Goal: Task Accomplishment & Management: Complete application form

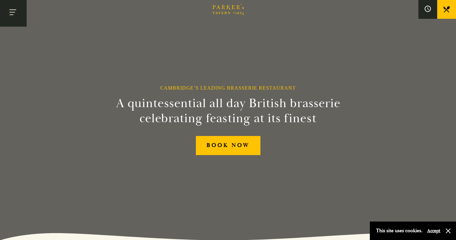
click at [15, 15] on button "Toggle navigation" at bounding box center [13, 13] width 27 height 27
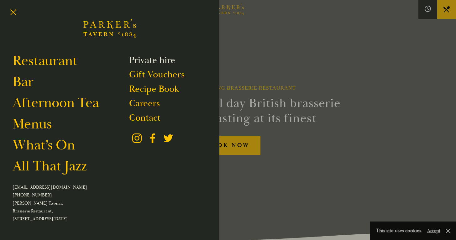
click at [138, 63] on link "Private hire" at bounding box center [152, 60] width 46 height 12
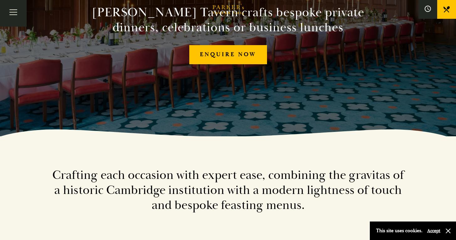
scroll to position [104, 0]
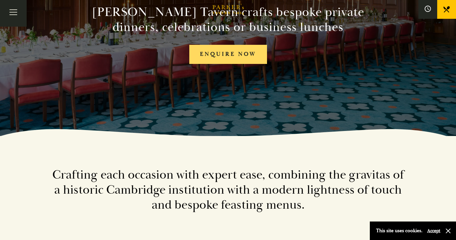
click at [246, 51] on link "Enquire now" at bounding box center [228, 54] width 78 height 19
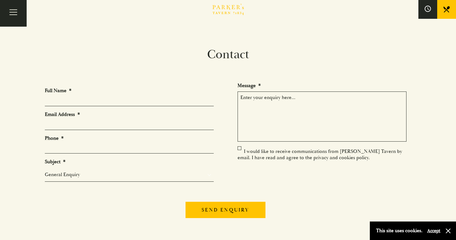
click at [76, 97] on input "Full Name *" at bounding box center [129, 102] width 169 height 10
type input "Sarah Lavelle"
click at [56, 124] on input "Email Address *" at bounding box center [129, 125] width 169 height 10
type input "slavelle@penguinrandomhouse.co.uk"
click at [50, 150] on input "Phone *" at bounding box center [129, 149] width 169 height 10
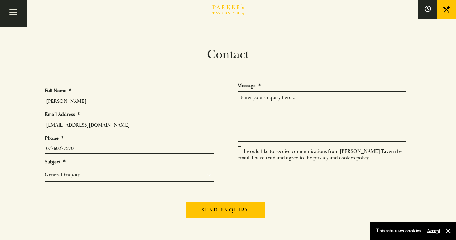
type input "07769277279"
select select "Private Bookings"
click at [263, 100] on textarea "Message *" at bounding box center [322, 116] width 169 height 50
type textarea "D"
click at [239, 148] on label "I would like to receive communications from Parker’s Tavern by email. I have re…" at bounding box center [320, 154] width 164 height 13
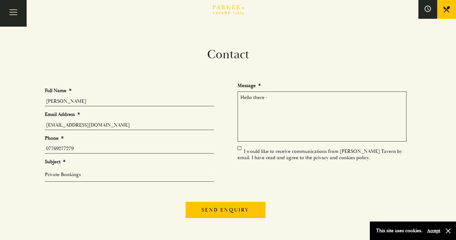
click at [239, 152] on input "I would like to receive communications from Parker’s Tavern by email. I have re…" at bounding box center [239, 152] width 0 height 0
click at [240, 146] on ul "Full Name * Sarah Lavelle Email Address * slavelle@penguinrandomhouse.co.uk Pho…" at bounding box center [228, 136] width 367 height 109
click at [239, 148] on label "I would like to receive communications from Parker’s Tavern by email. I have re…" at bounding box center [320, 154] width 164 height 13
click at [239, 152] on input "I would like to receive communications from Parker’s Tavern by email. I have re…" at bounding box center [239, 152] width 0 height 0
click at [240, 149] on label "I would like to receive communications from Parker’s Tavern by email. I have re…" at bounding box center [320, 154] width 164 height 13
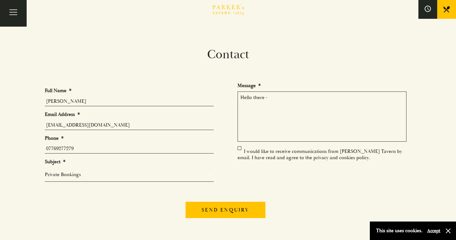
click at [239, 152] on input "I would like to receive communications from Parker’s Tavern by email. I have re…" at bounding box center [239, 152] width 0 height 0
click at [266, 113] on textarea "Hello there -" at bounding box center [322, 116] width 169 height 50
type textarea "Hello there - I would like to enquire about private hire of a space at the hotel"
click at [12, 15] on span "Toggle navigation" at bounding box center [11, 14] width 4 height 1
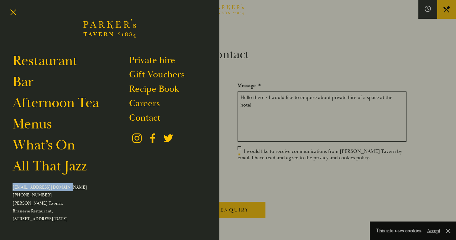
drag, startPoint x: 65, startPoint y: 189, endPoint x: 6, endPoint y: 188, distance: 58.9
click at [6, 188] on div "Restaurant Bar Afternoon Tea Menus What’s On All That Jazz Private hire Gift Vo…" at bounding box center [109, 120] width 219 height 240
copy link "[EMAIL_ADDRESS][DOMAIN_NAME]"
click at [151, 75] on link "Gift Vouchers" at bounding box center [156, 75] width 55 height 12
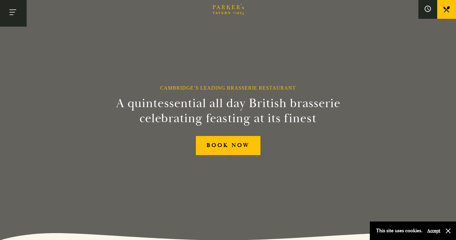
click at [13, 13] on button "Toggle navigation" at bounding box center [13, 13] width 27 height 27
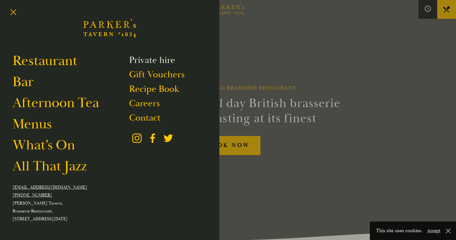
click at [138, 60] on link "Private hire" at bounding box center [152, 60] width 46 height 12
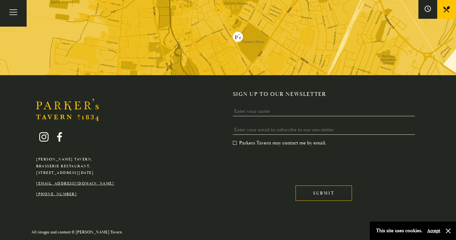
scroll to position [1509, 0]
